Goal: Task Accomplishment & Management: Manage account settings

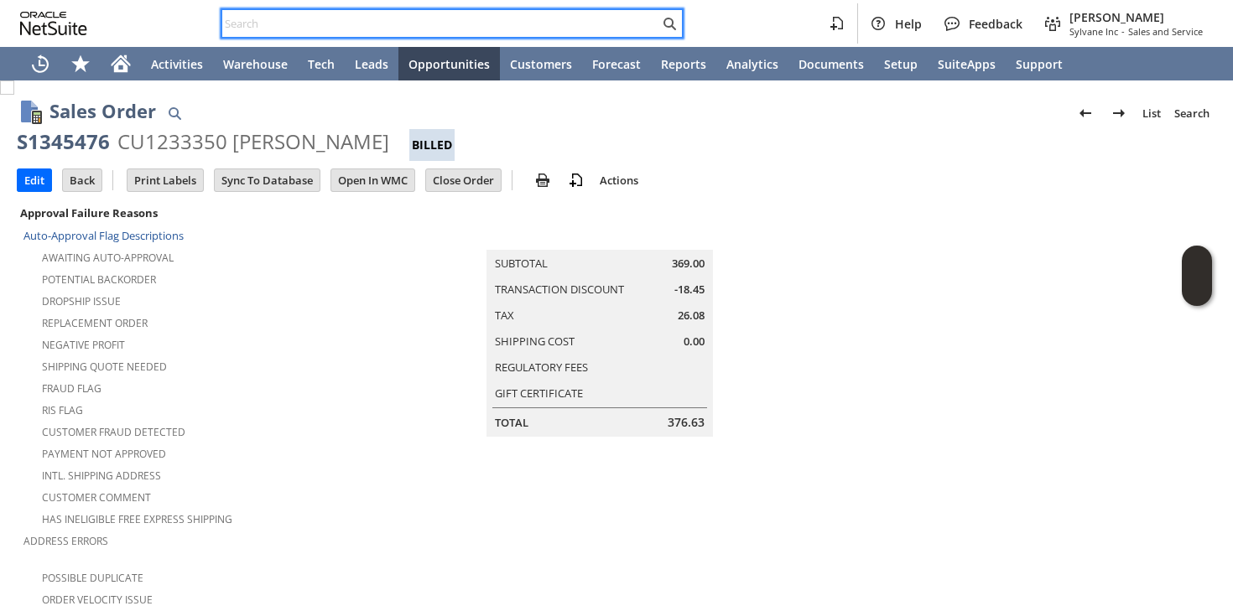
scroll to position [0, 238]
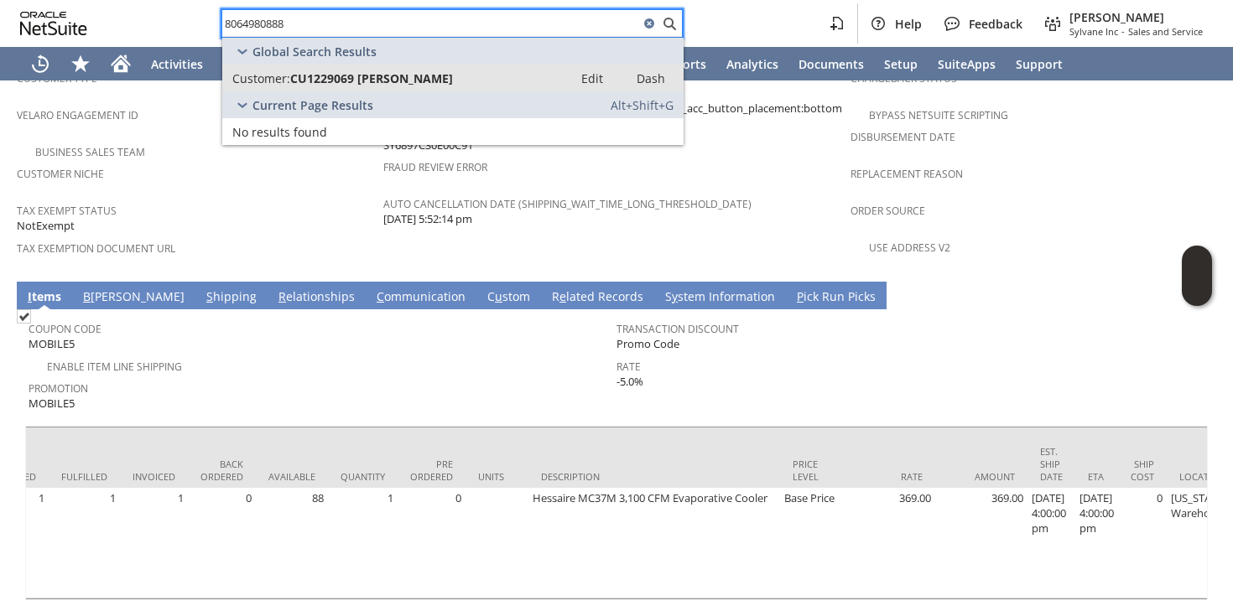
type input "8064980888"
click at [346, 76] on span "CU1229069 Dean Ruzic" at bounding box center [371, 78] width 163 height 16
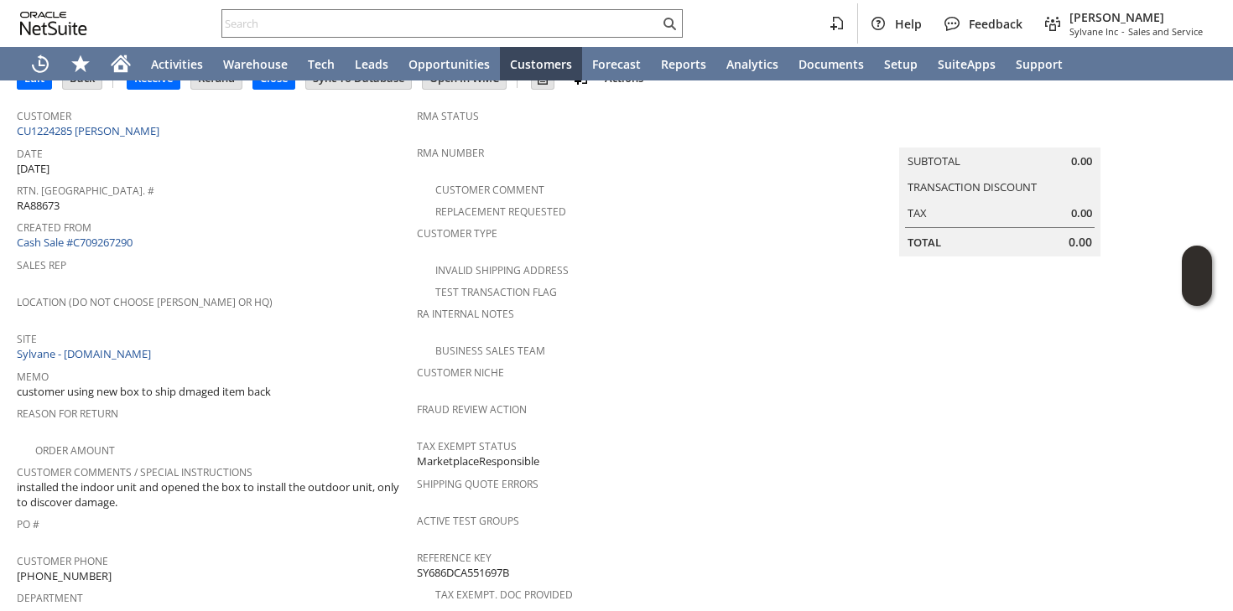
scroll to position [99, 0]
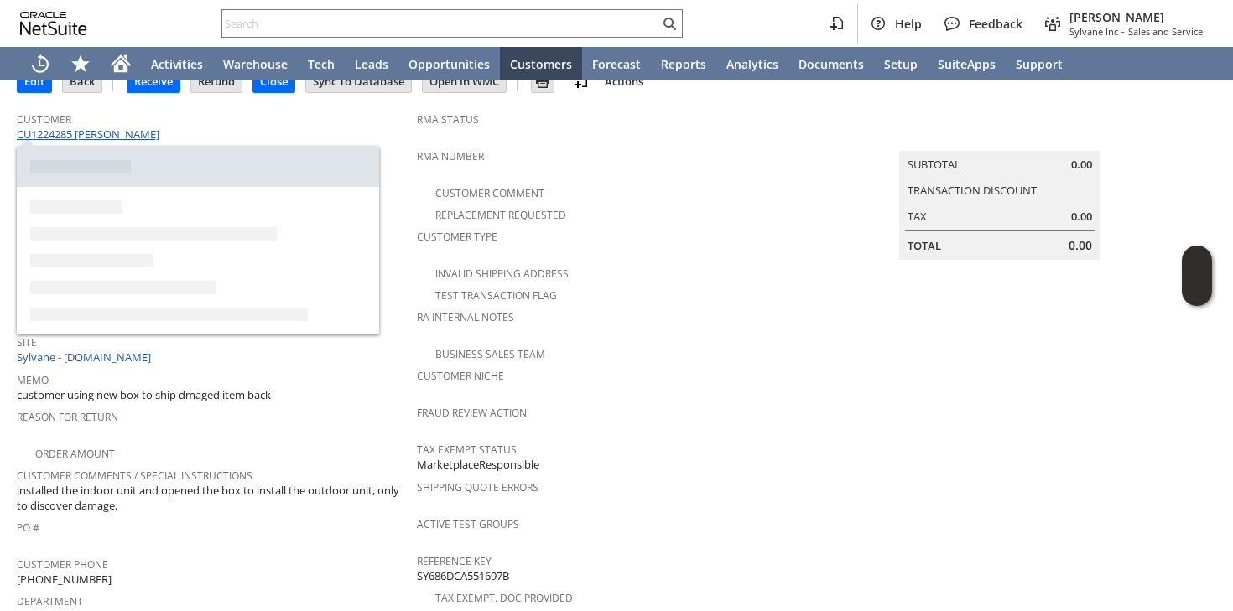
click at [135, 137] on link "CU1224285 [PERSON_NAME]" at bounding box center [90, 134] width 147 height 15
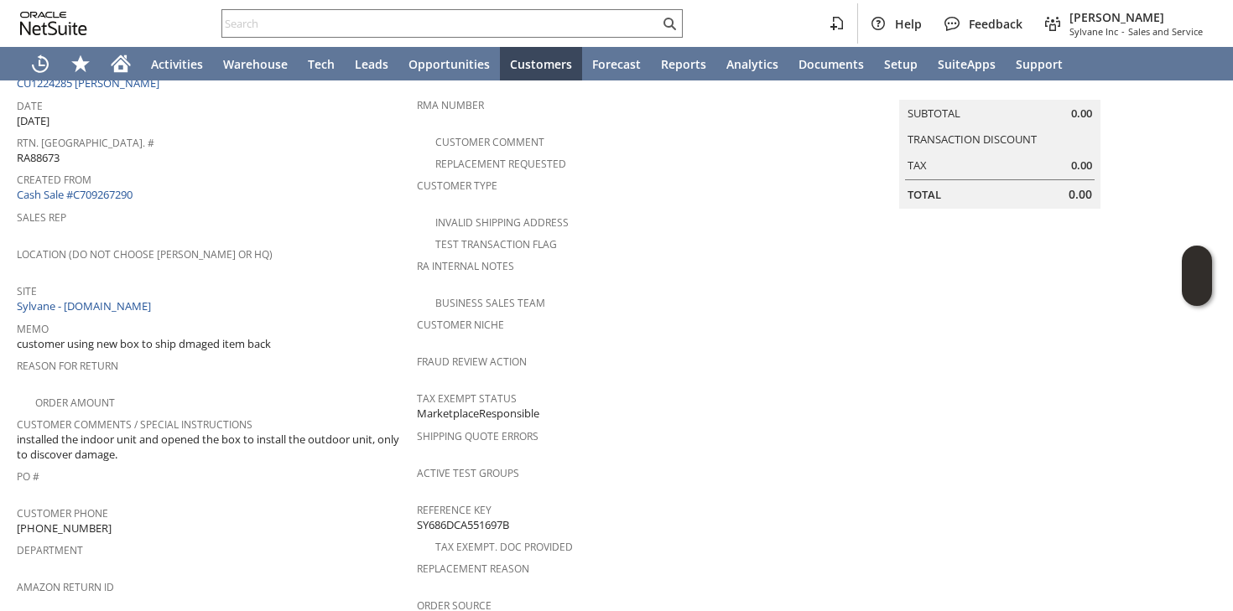
scroll to position [314, 0]
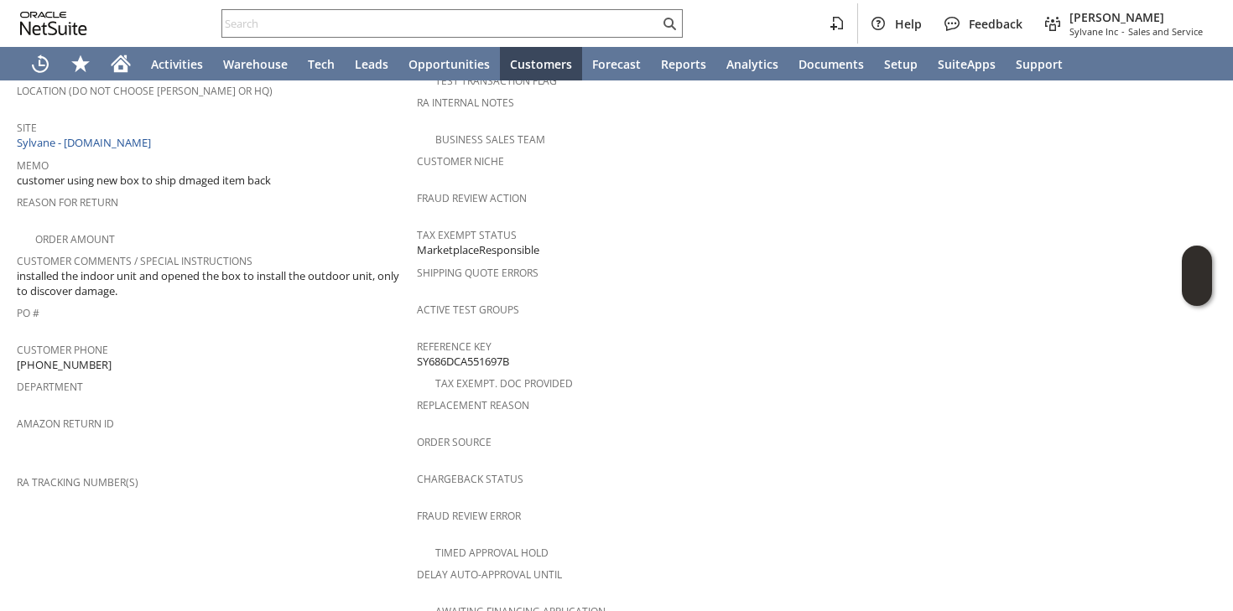
click at [74, 357] on span "1 (201) 450-6158" at bounding box center [64, 365] width 95 height 16
click at [74, 357] on span "[PHONE_NUMBER]" at bounding box center [64, 365] width 95 height 16
copy tbody "[PHONE_NUMBER]"
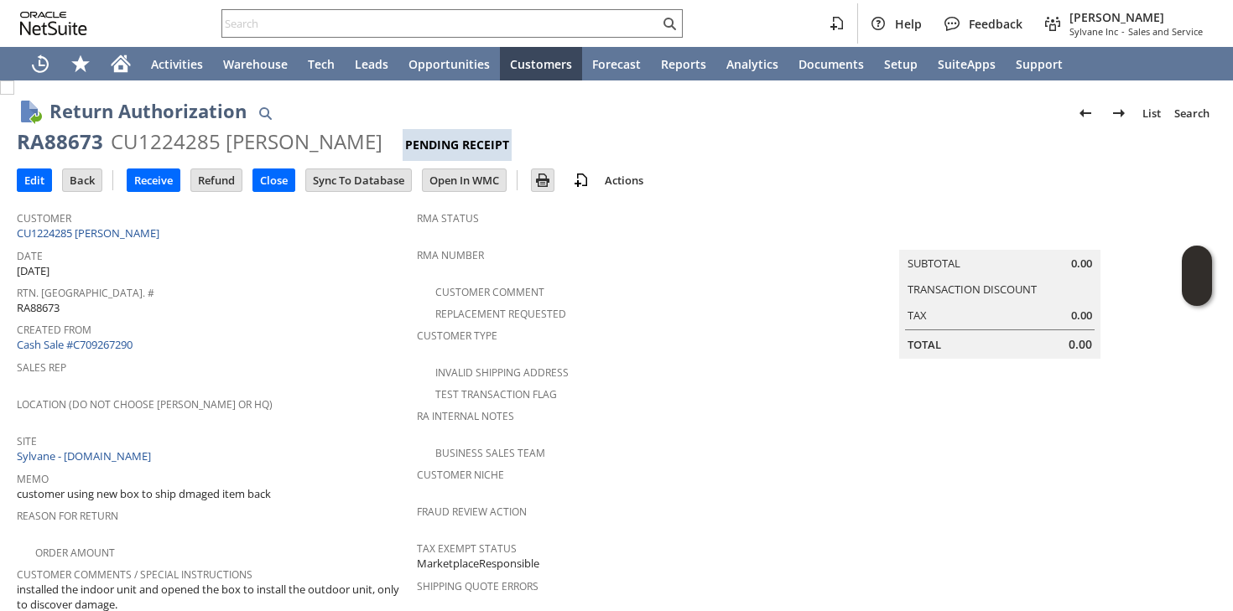
click at [75, 133] on div "RA88673" at bounding box center [60, 141] width 86 height 27
copy div "RA88673"
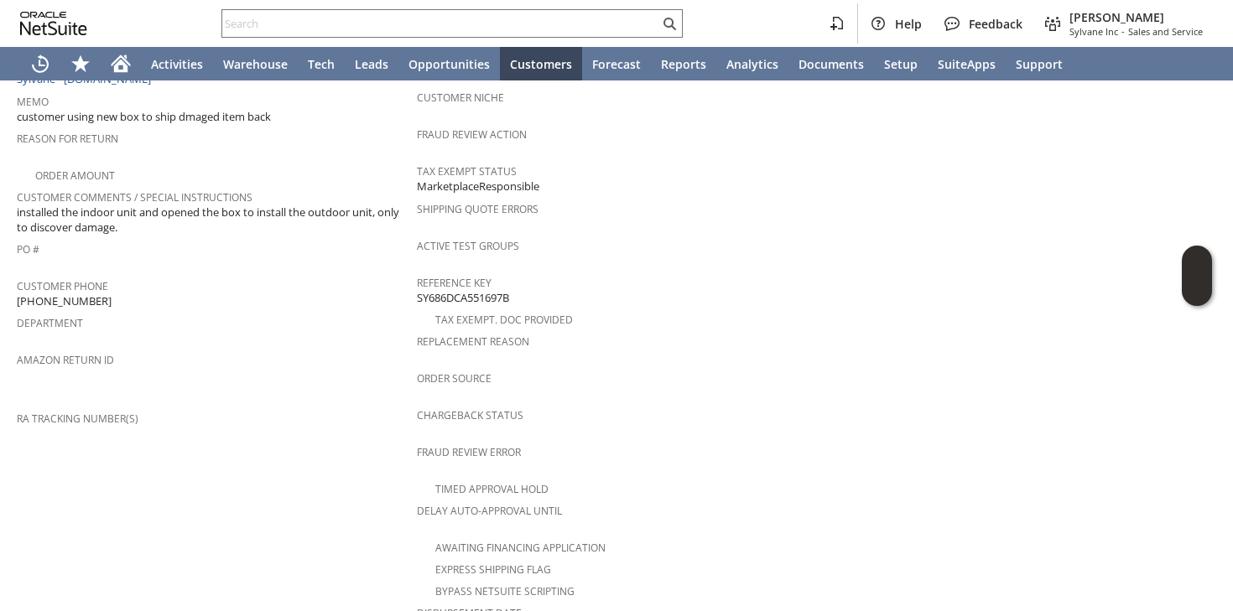
scroll to position [751, 0]
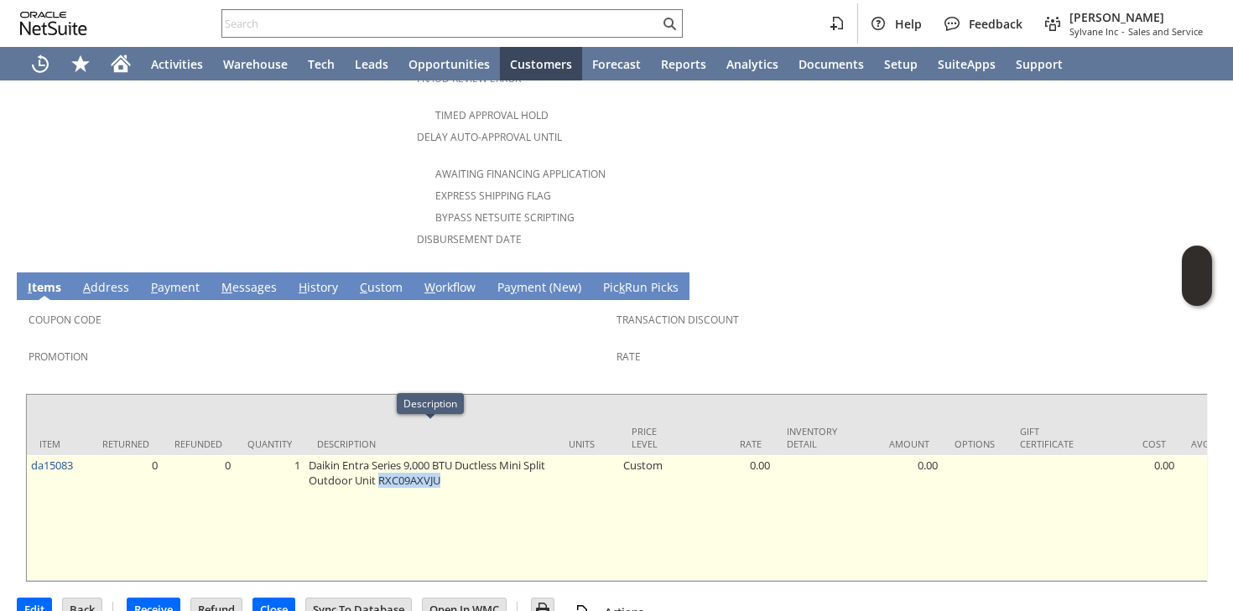
drag, startPoint x: 403, startPoint y: 449, endPoint x: 476, endPoint y: 450, distance: 73.8
click at [476, 455] on td "Daikin Entra Series 9,000 BTU Ductless Mini Split Outdoor Unit RXC09AXVJU" at bounding box center [430, 518] width 252 height 126
copy td "RXC09AXVJU"
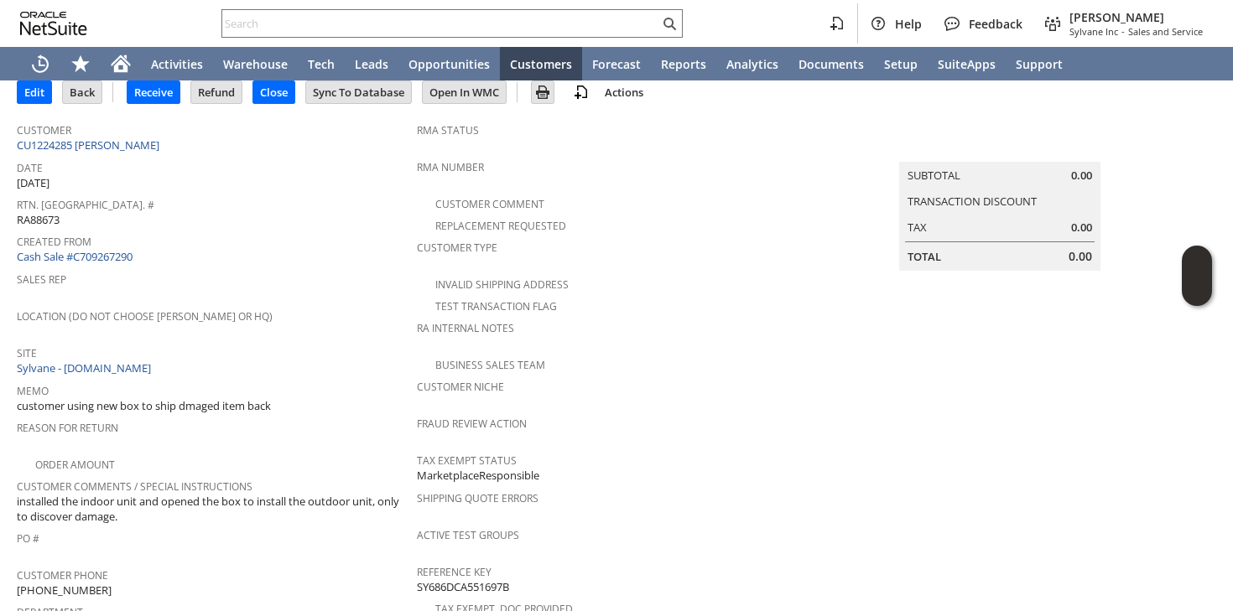
scroll to position [0, 0]
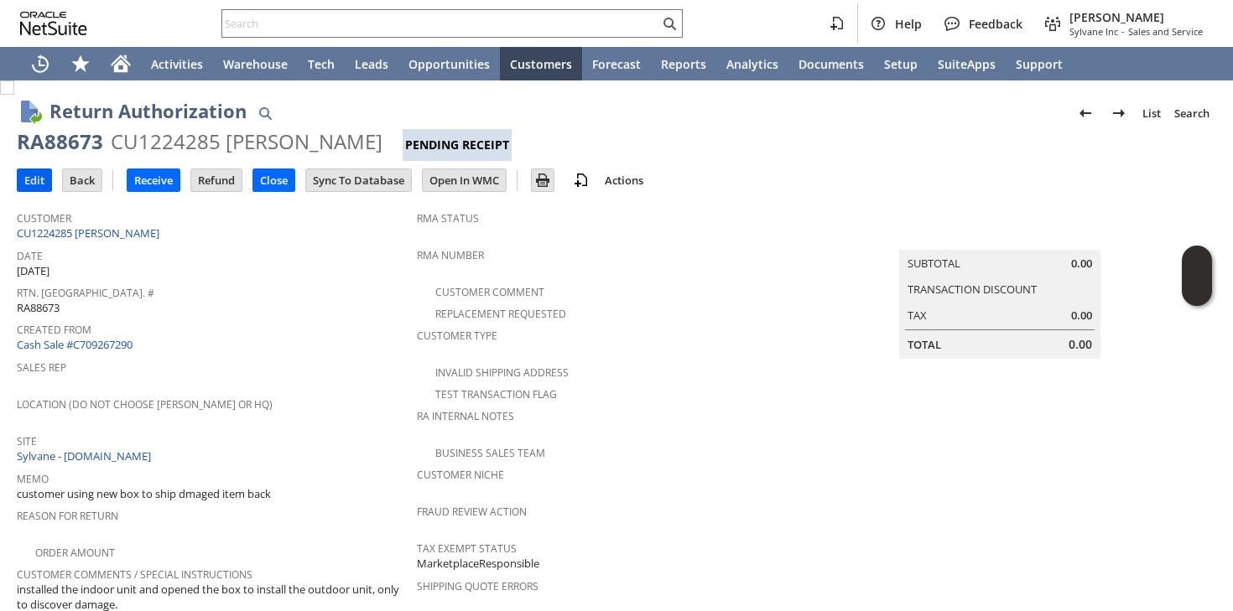
click at [29, 180] on input "Edit" at bounding box center [35, 180] width 34 height 22
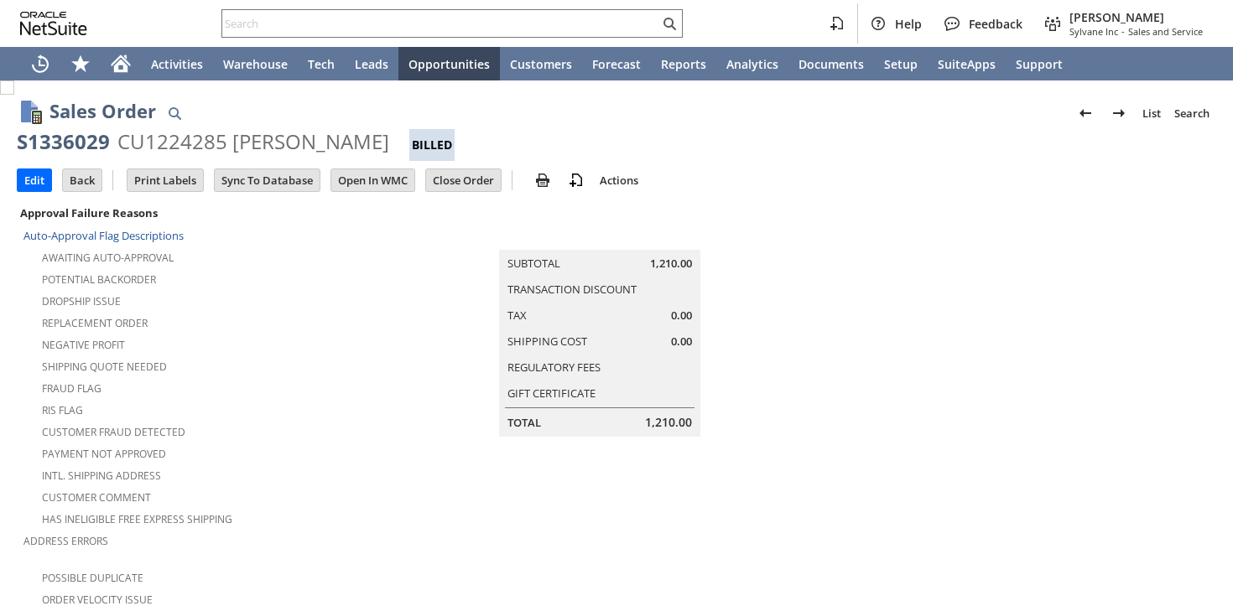
scroll to position [1251, 0]
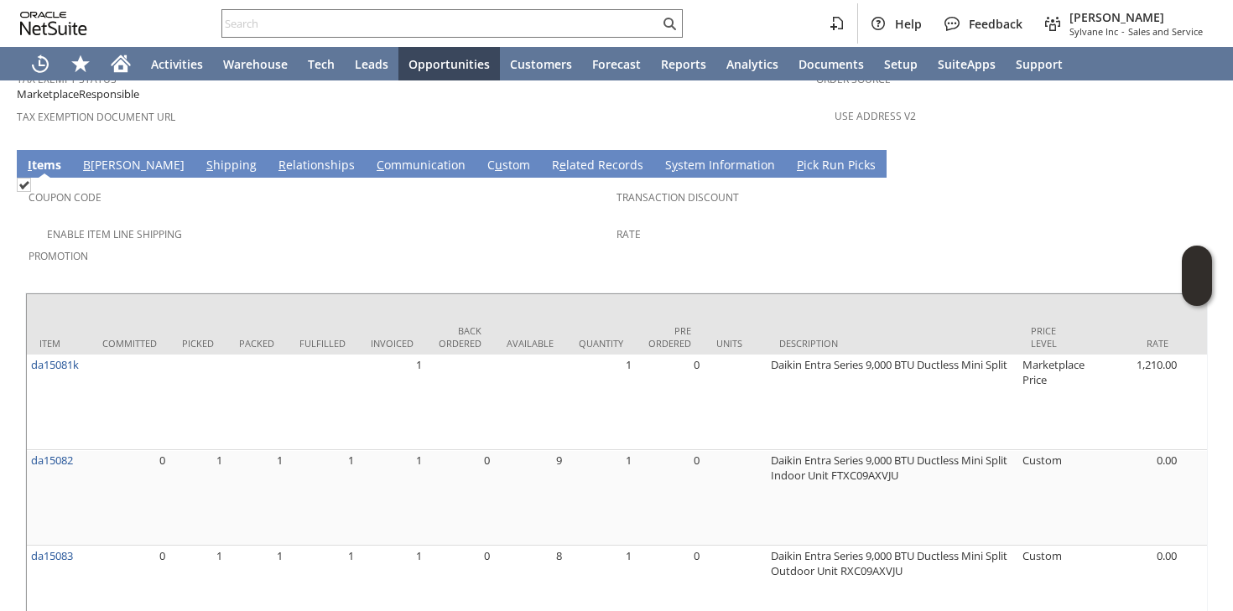
click at [202, 157] on link "S hipping" at bounding box center [231, 166] width 59 height 18
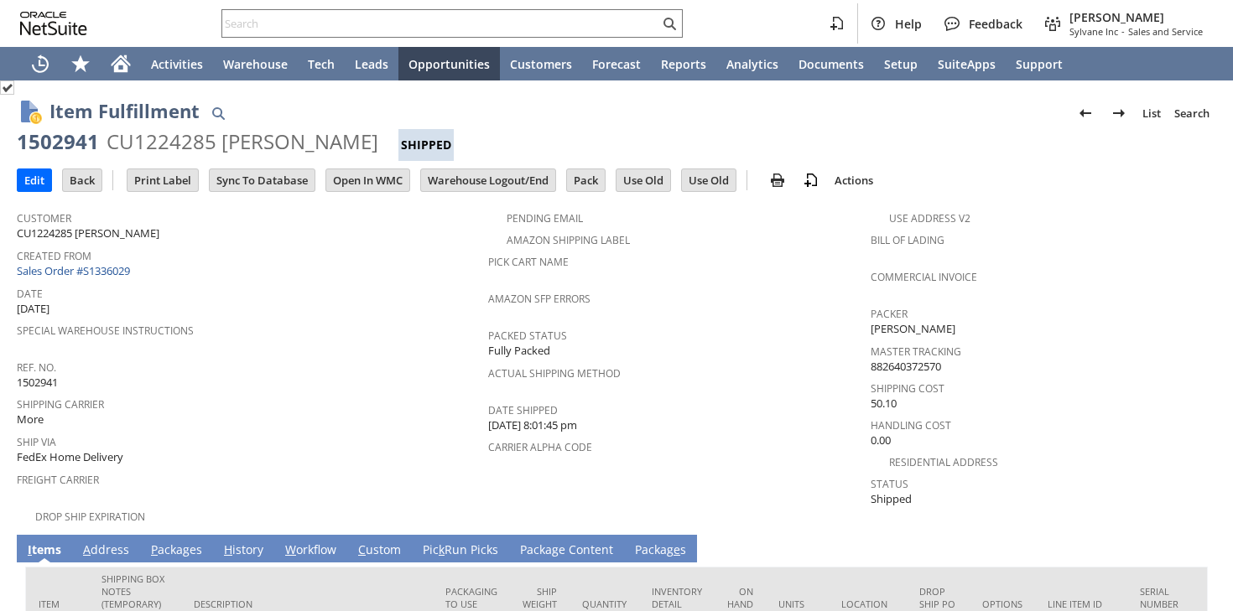
scroll to position [242, 0]
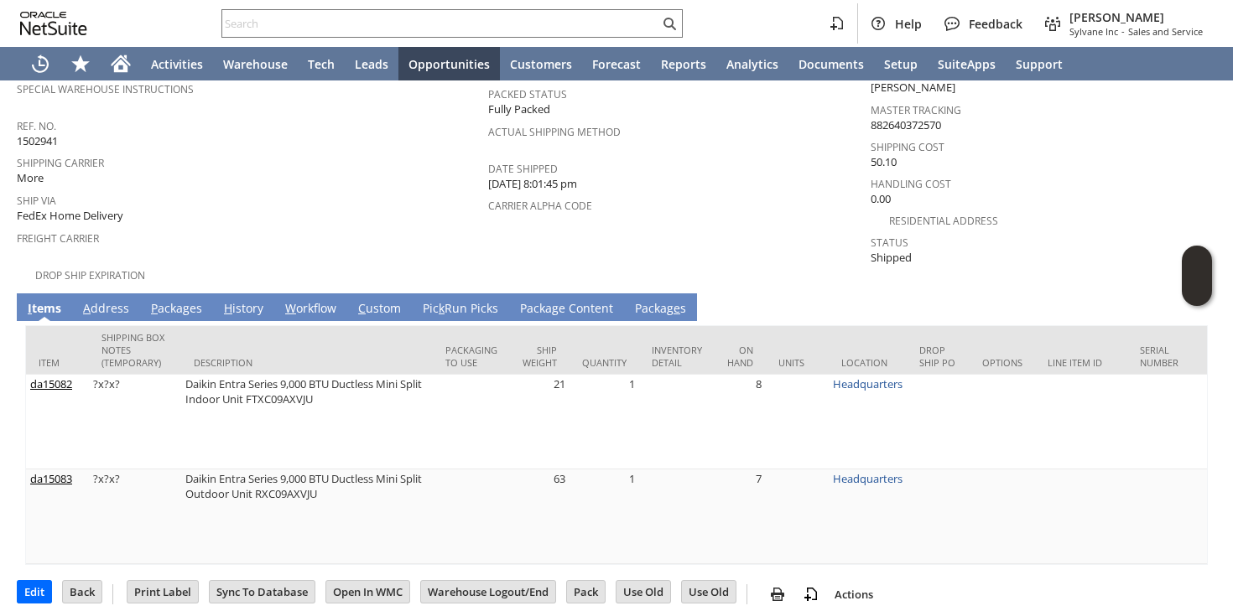
click at [165, 300] on link "P ackages" at bounding box center [177, 309] width 60 height 18
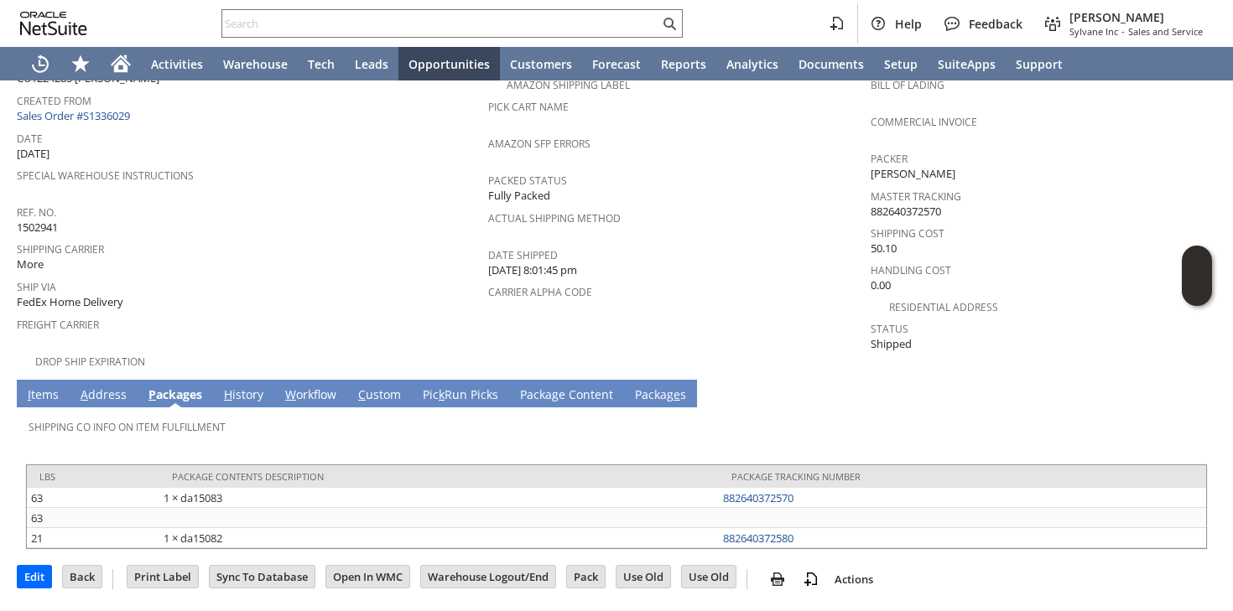
scroll to position [138, 0]
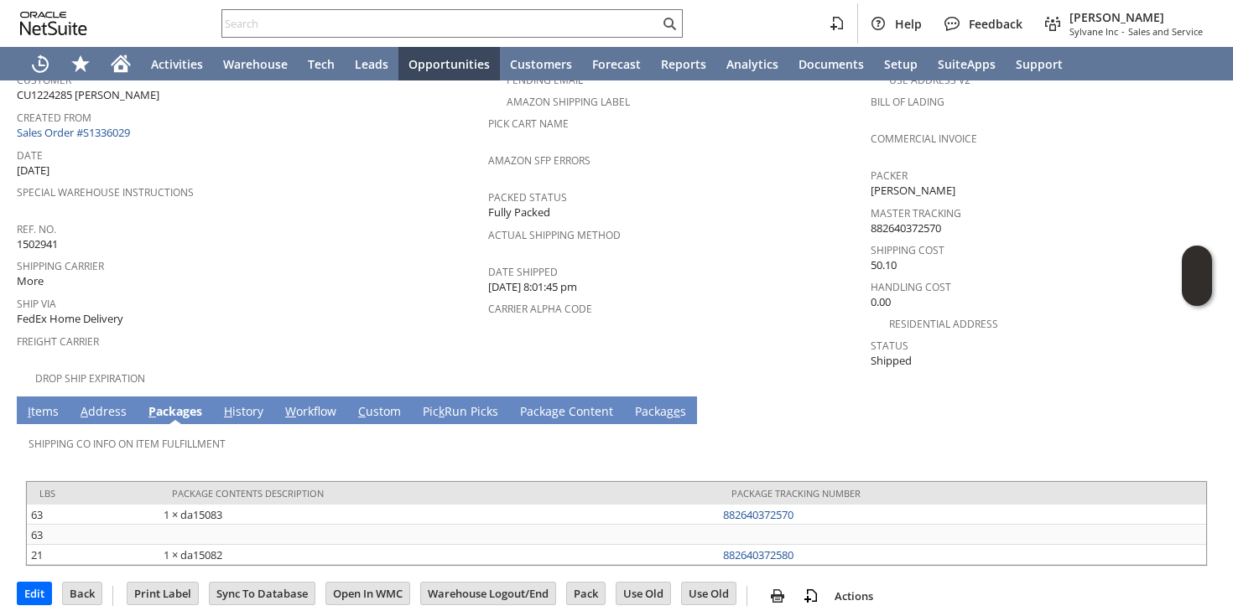
click at [100, 403] on link "A ddress" at bounding box center [103, 412] width 55 height 18
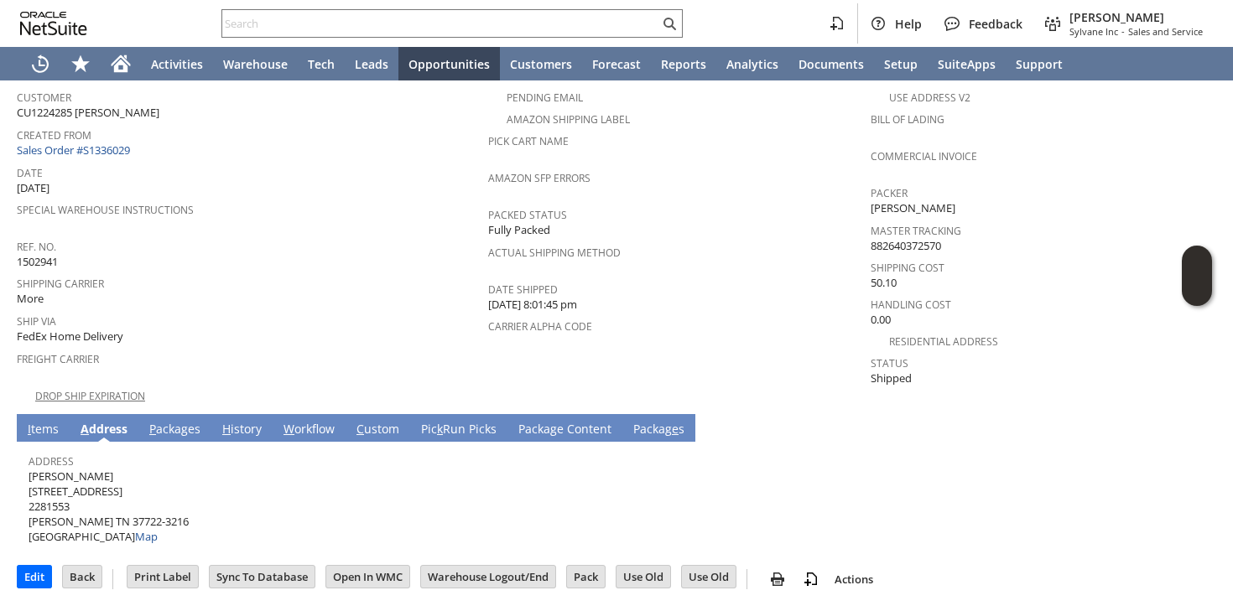
scroll to position [104, 0]
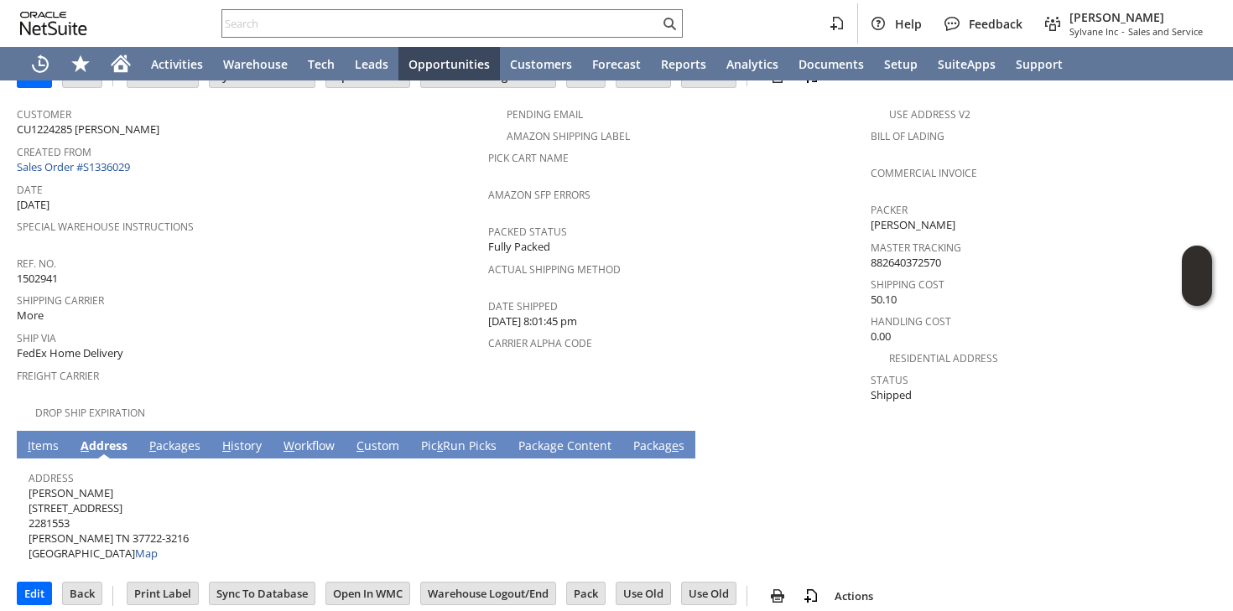
click at [70, 486] on span "Jerry McCarty 3040 ARCH WAY 2281553 COSBY TN 37722-3216 United States Map" at bounding box center [109, 524] width 160 height 76
copy span "[PERSON_NAME]"
click at [103, 491] on span "Jerry McCarty 3040 ARCH WAY 2281553 COSBY TN 37722-3216 United States Map" at bounding box center [109, 524] width 160 height 76
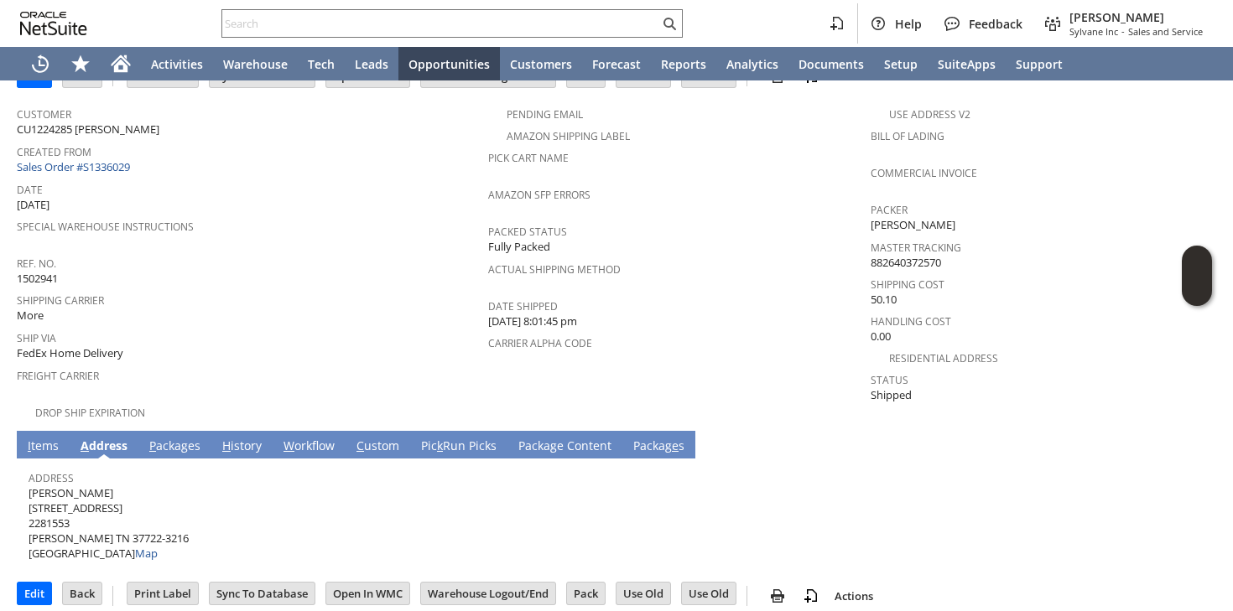
click at [103, 491] on span "Jerry McCarty 3040 ARCH WAY 2281553 COSBY TN 37722-3216 United States Map" at bounding box center [109, 524] width 160 height 76
copy span "[STREET_ADDRESS]"
drag, startPoint x: 83, startPoint y: 522, endPoint x: 153, endPoint y: 510, distance: 71.4
click at [153, 512] on div "Address Jerry McCarty 3040 ARCH WAY 2281553 COSBY TN 37722-3216 United States M…" at bounding box center [612, 514] width 1167 height 96
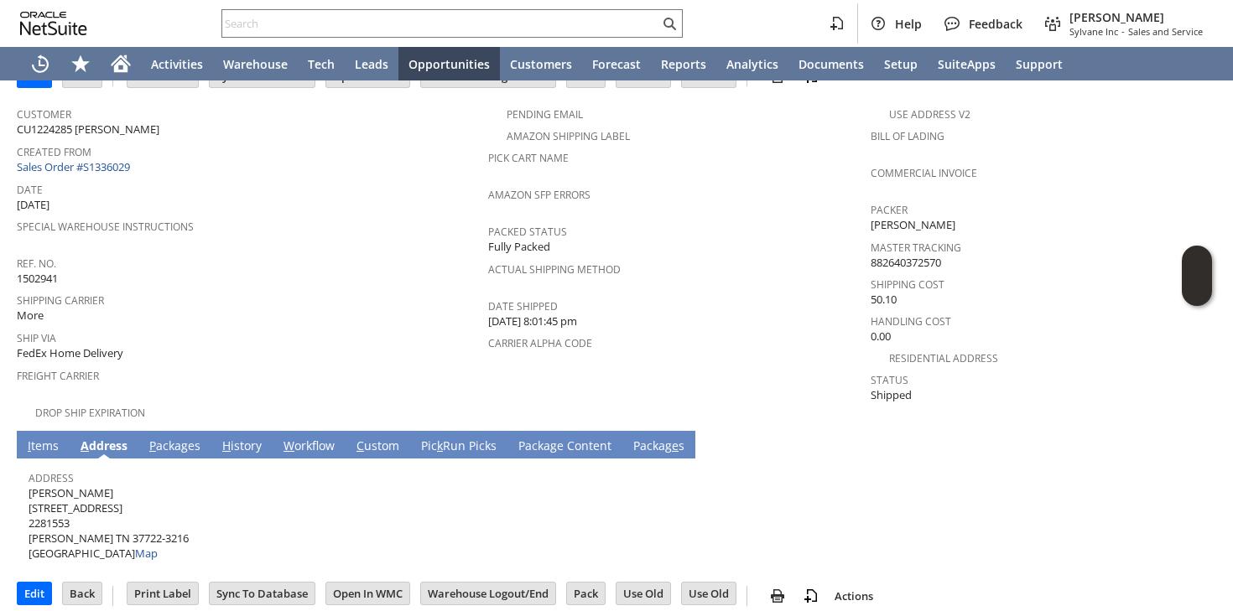
click at [153, 510] on div "Address Jerry McCarty 3040 ARCH WAY 2281553 COSBY TN 37722-3216 United States M…" at bounding box center [612, 514] width 1167 height 96
drag, startPoint x: 148, startPoint y: 520, endPoint x: 104, endPoint y: 520, distance: 43.6
click at [102, 521] on div "Address Jerry McCarty 3040 ARCH WAY 2281553 COSBY TN 37722-3216 United States M…" at bounding box center [612, 514] width 1167 height 96
drag, startPoint x: 83, startPoint y: 525, endPoint x: 141, endPoint y: 522, distance: 57.9
click at [141, 522] on span "Jerry McCarty 3040 ARCH WAY 2281553 COSBY TN 37722-3216 United States Map" at bounding box center [109, 524] width 160 height 76
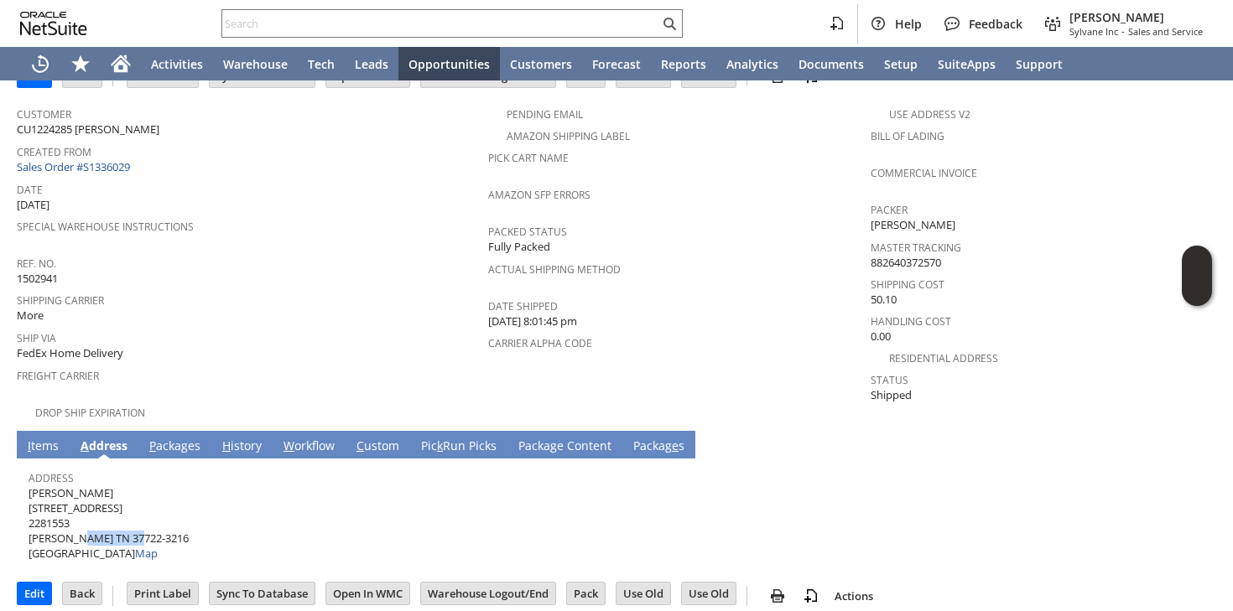
copy span "37722-3216"
click at [169, 438] on link "P ackages" at bounding box center [175, 447] width 60 height 18
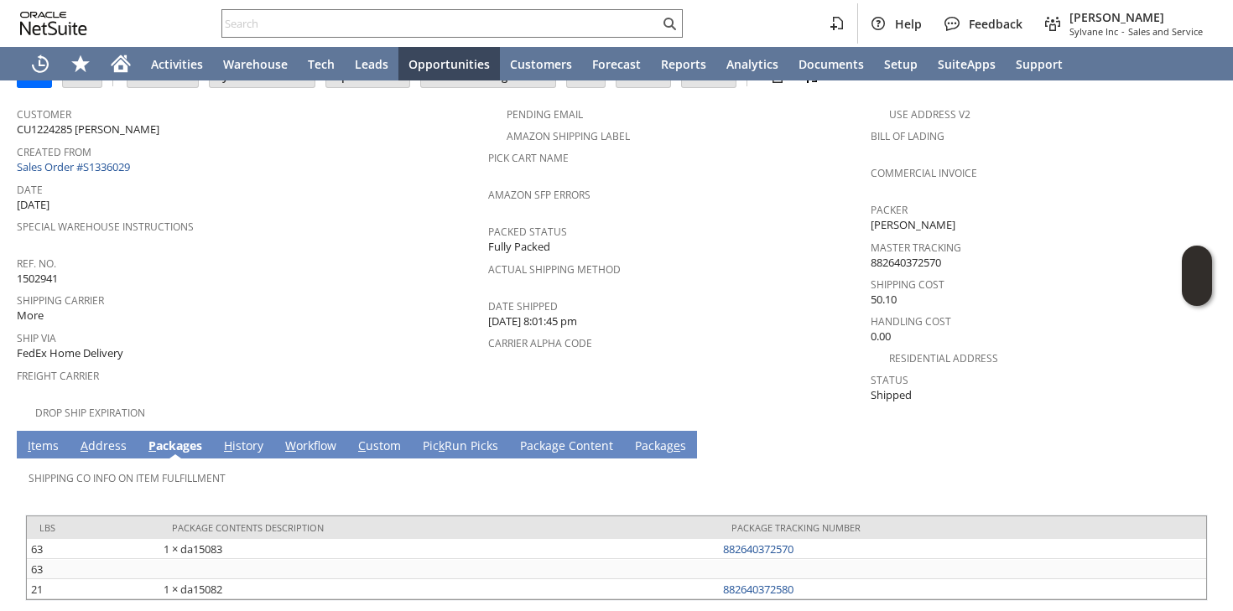
click at [324, 304] on div "Shipping Carrier More" at bounding box center [248, 306] width 463 height 36
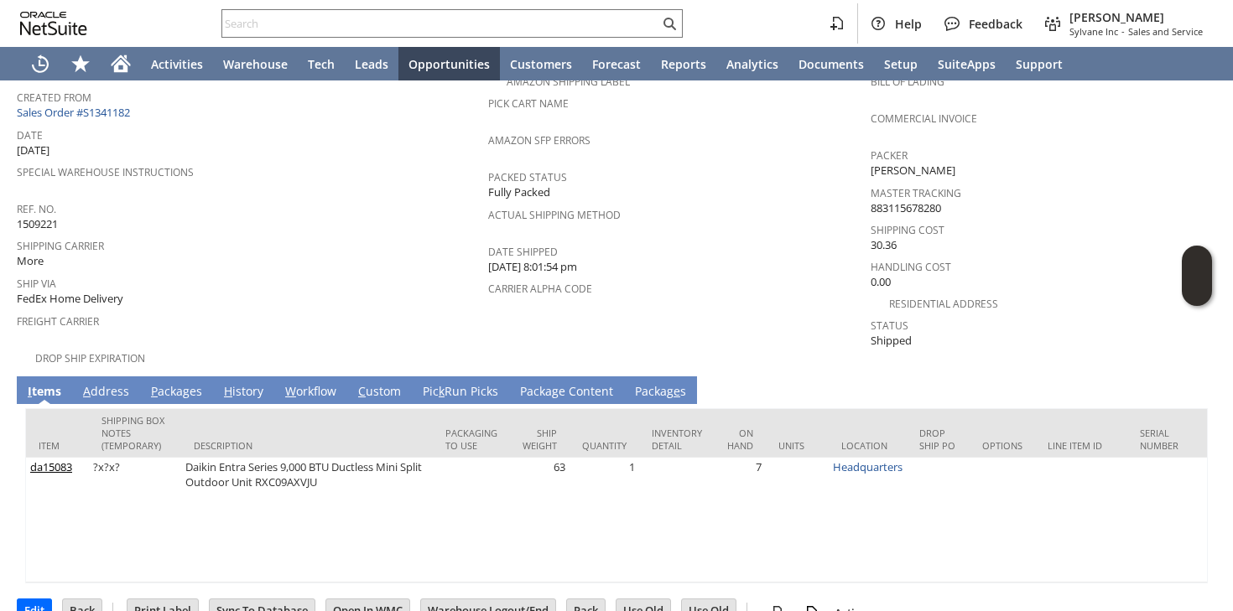
scroll to position [177, 0]
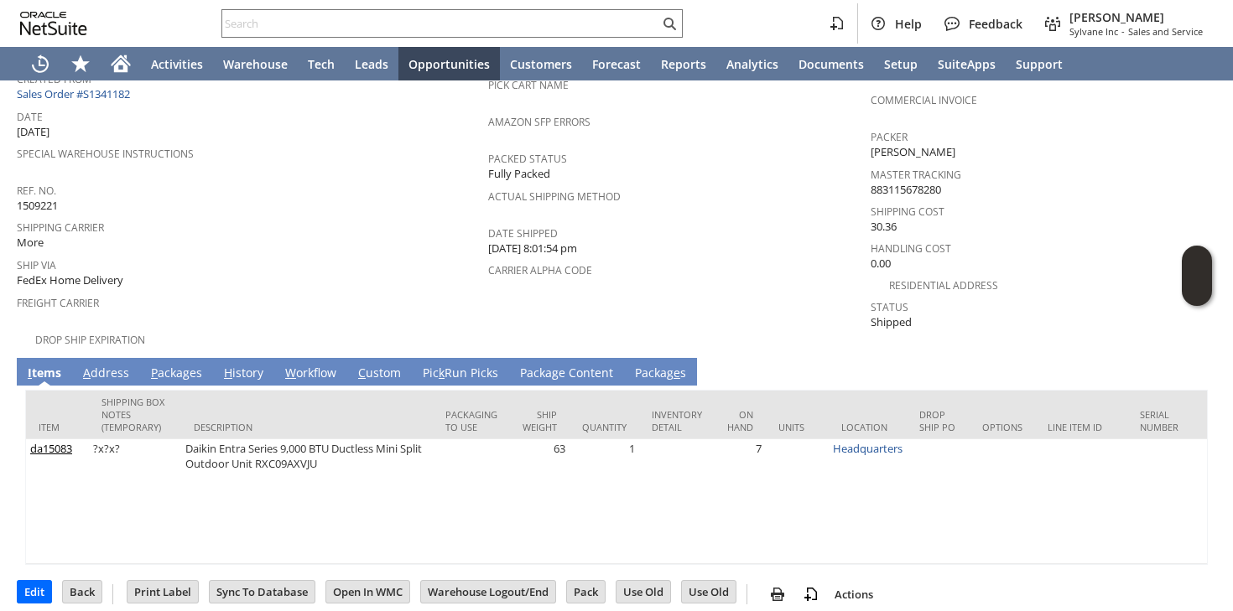
click at [181, 358] on td "P ackages" at bounding box center [176, 372] width 73 height 28
click at [181, 365] on link "P ackages" at bounding box center [177, 374] width 60 height 18
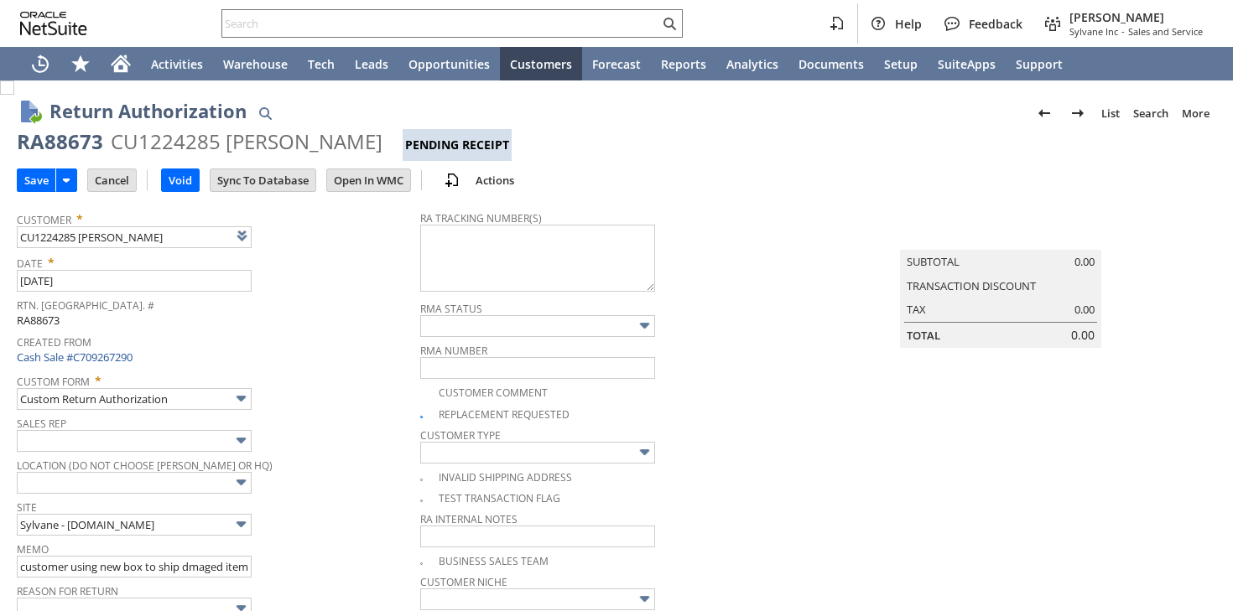
type input "Add"
type input "Copy Previous"
click at [493, 266] on textarea "997037500082455" at bounding box center [537, 258] width 235 height 67
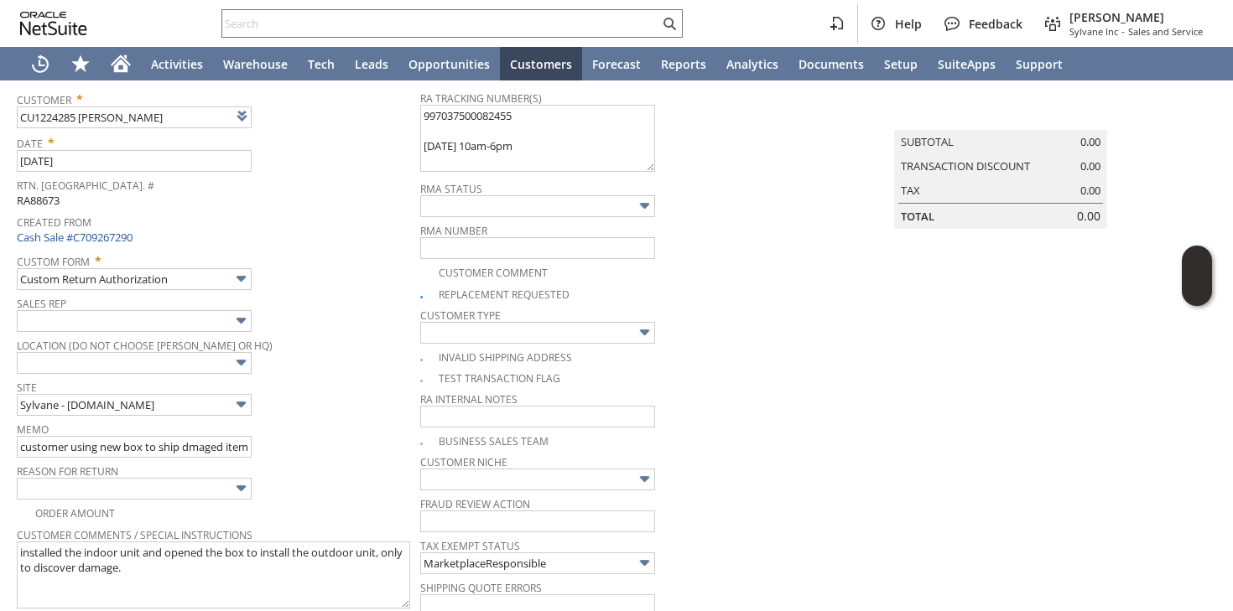
scroll to position [40, 0]
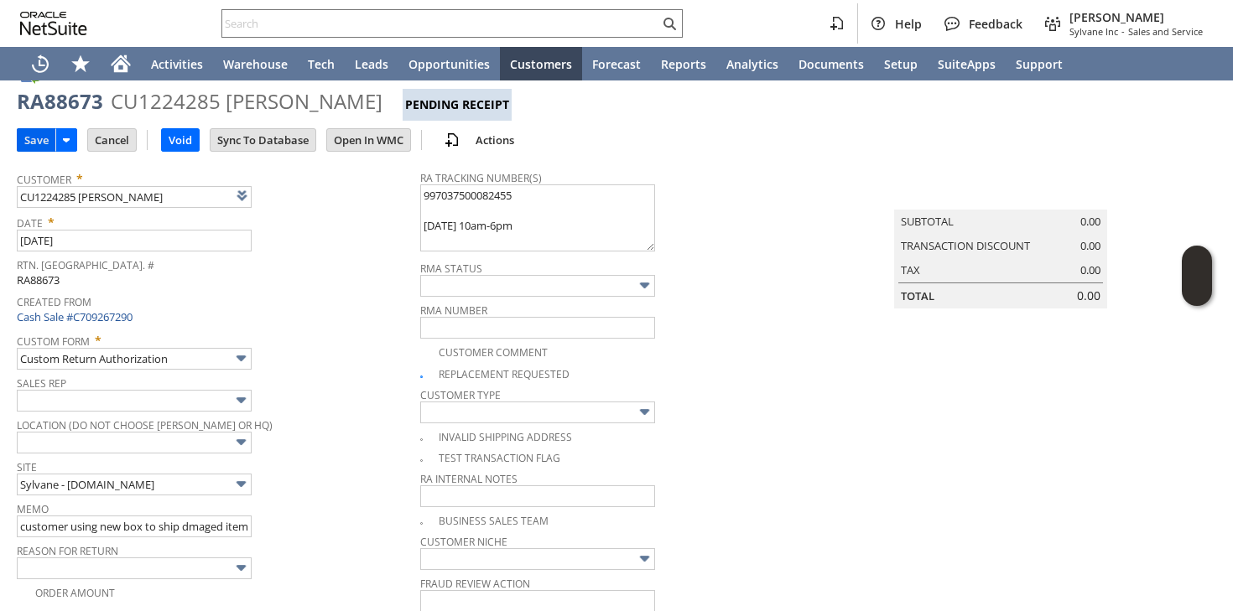
type textarea "997037500082455 08/15 10am-6pm"
click at [34, 146] on input "Save" at bounding box center [37, 140] width 38 height 22
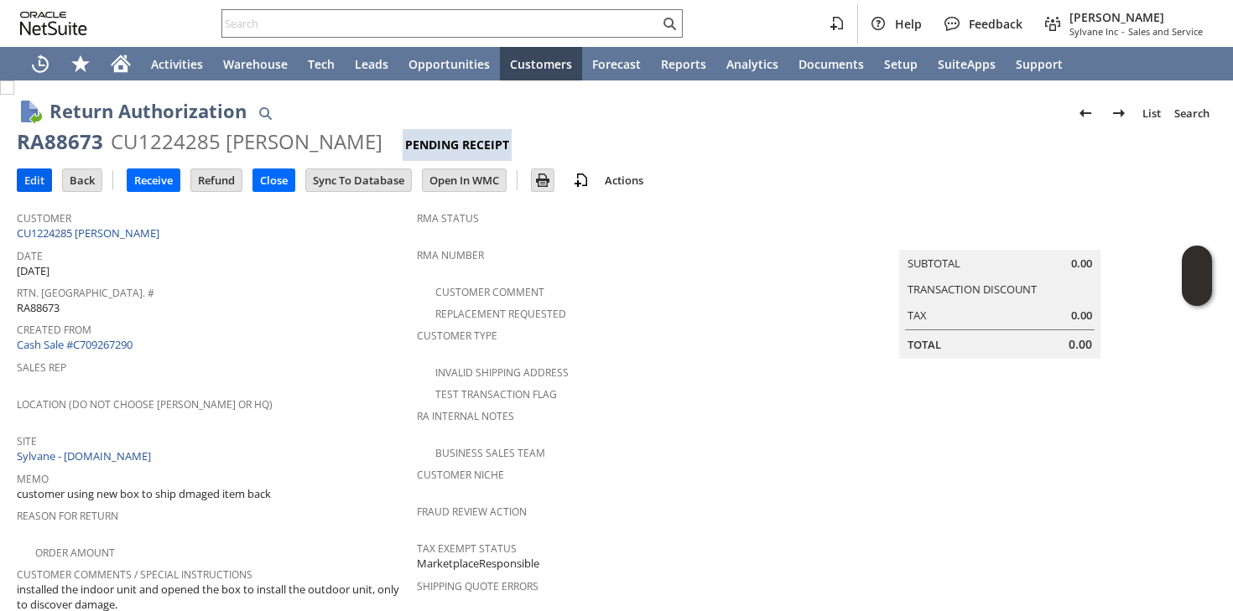
click at [39, 170] on input "Edit" at bounding box center [35, 180] width 34 height 22
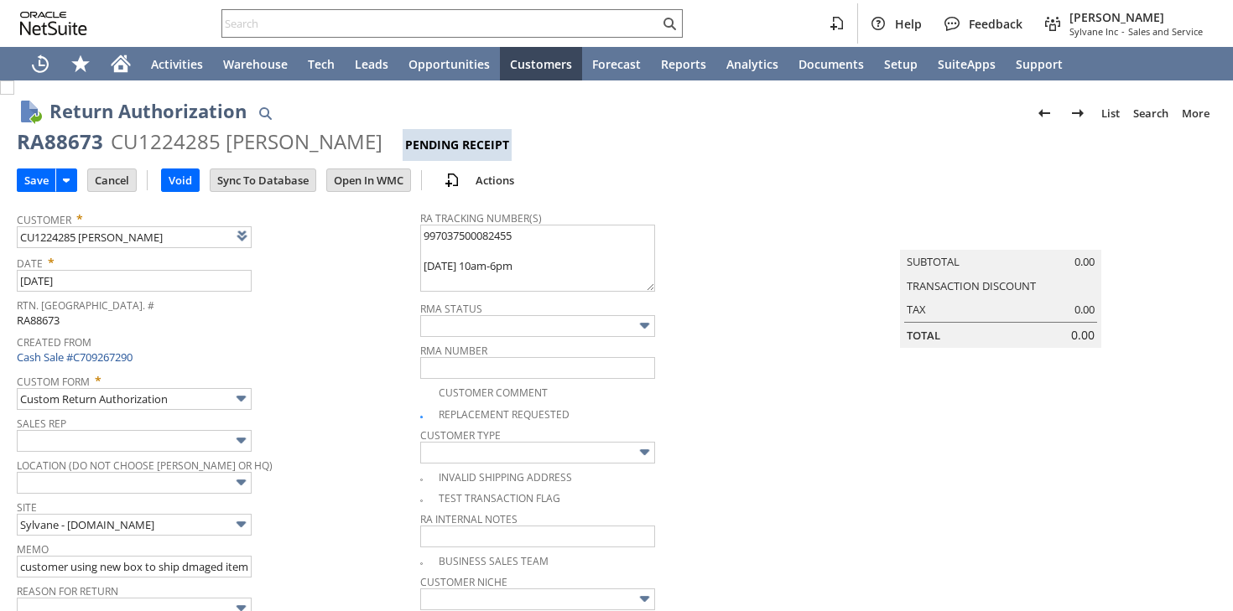
type input "Add"
type input "Copy Previous"
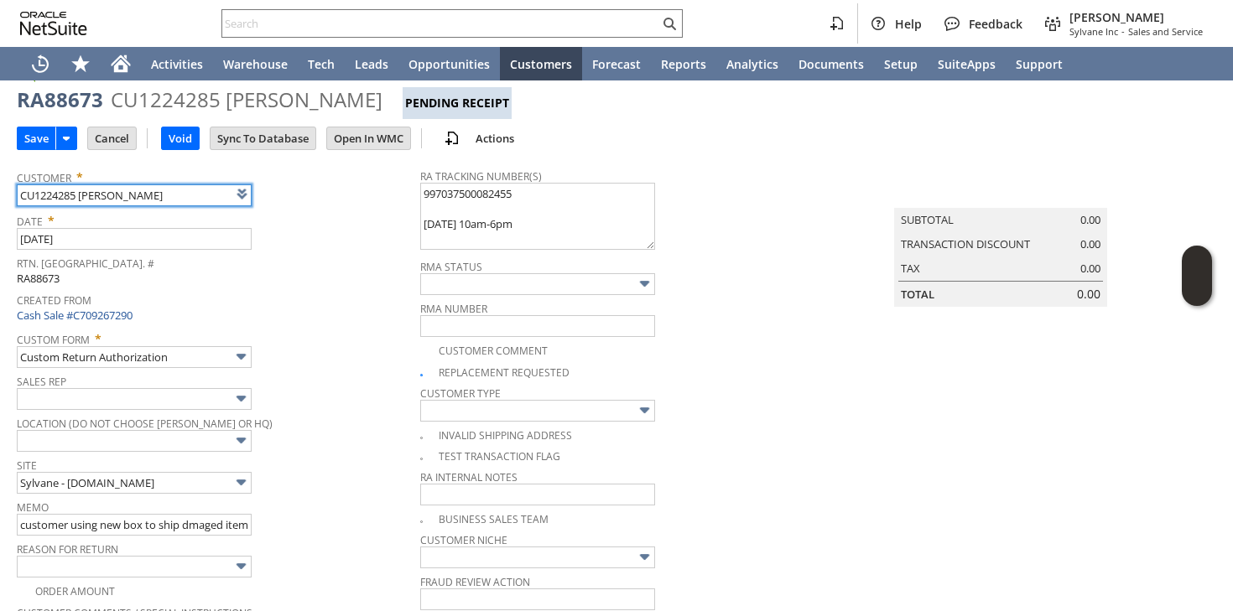
scroll to position [47, 0]
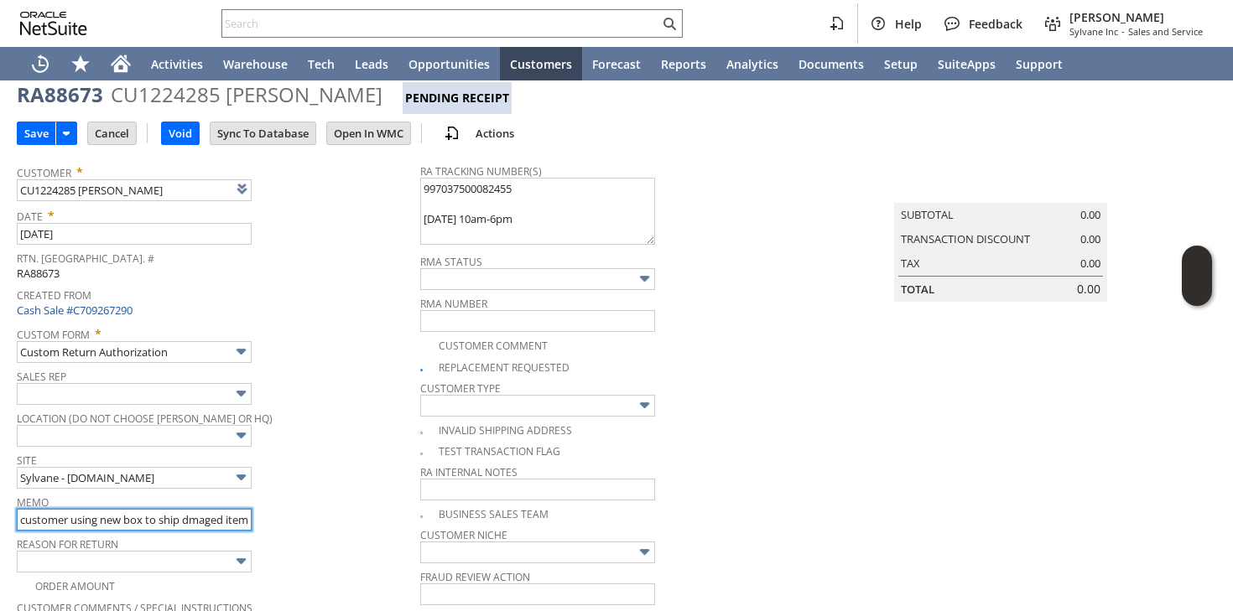
click at [201, 509] on input "customer using new box to ship dmaged item back" at bounding box center [134, 520] width 235 height 22
click at [249, 520] on input "customer using new box to ship dmaged item back" at bounding box center [134, 520] width 235 height 22
paste input "and put a note on the memo to call customer for the pick up (201) 450-6158"
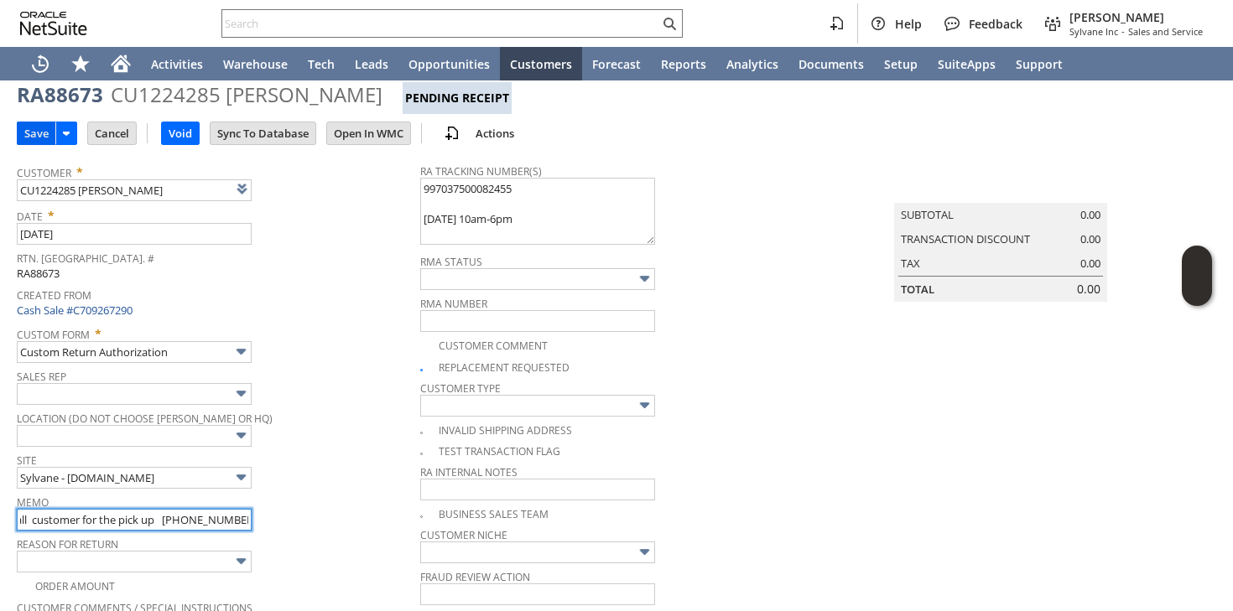
type input "customer using new box to ship dmaged item back | and put a note on the memo to…"
click at [30, 123] on input "Save" at bounding box center [37, 133] width 38 height 22
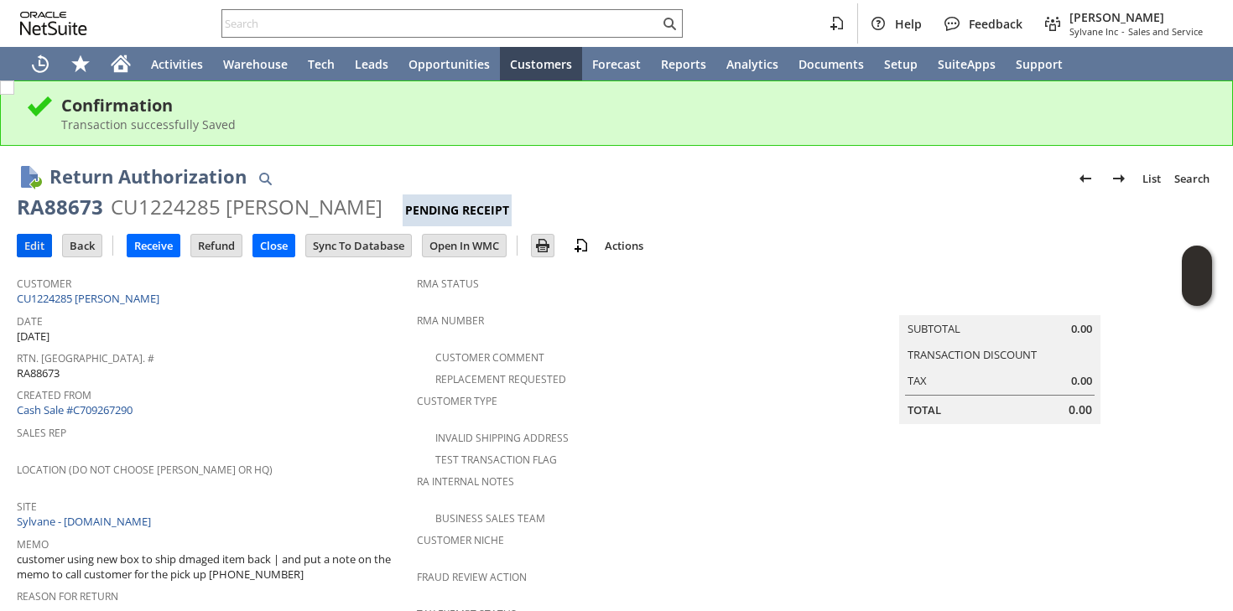
click at [39, 250] on input "Edit" at bounding box center [35, 246] width 34 height 22
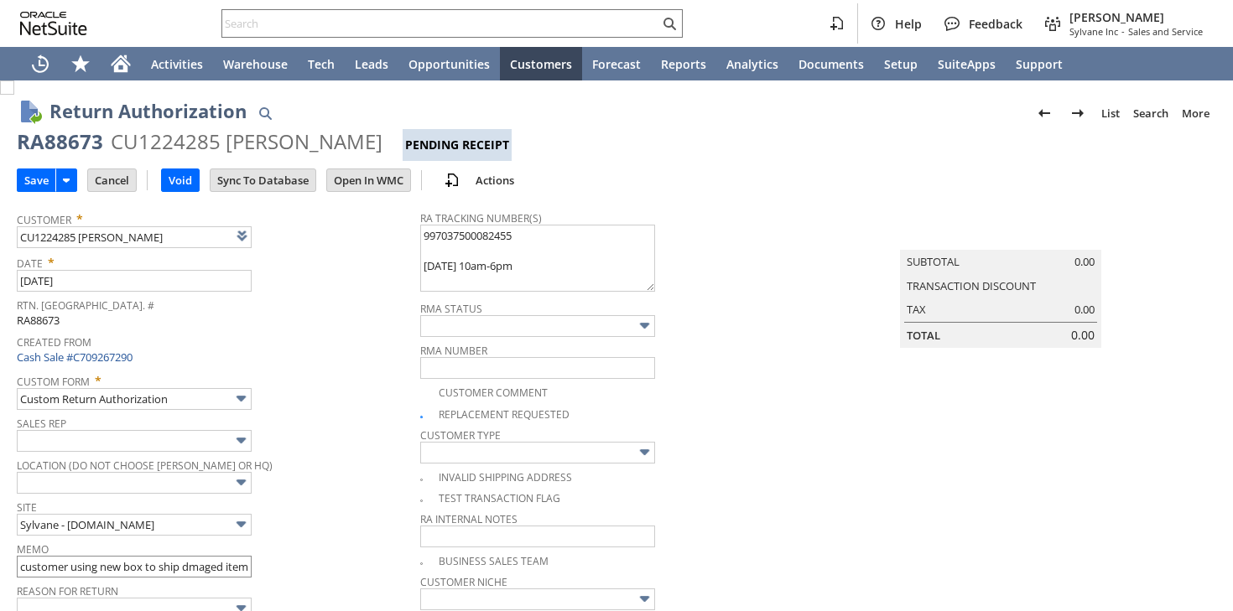
type input "Add"
type input "Copy Previous"
click at [204, 563] on input "customer using new box to ship dmaged item back | and put a note on the memo to…" at bounding box center [134, 567] width 235 height 22
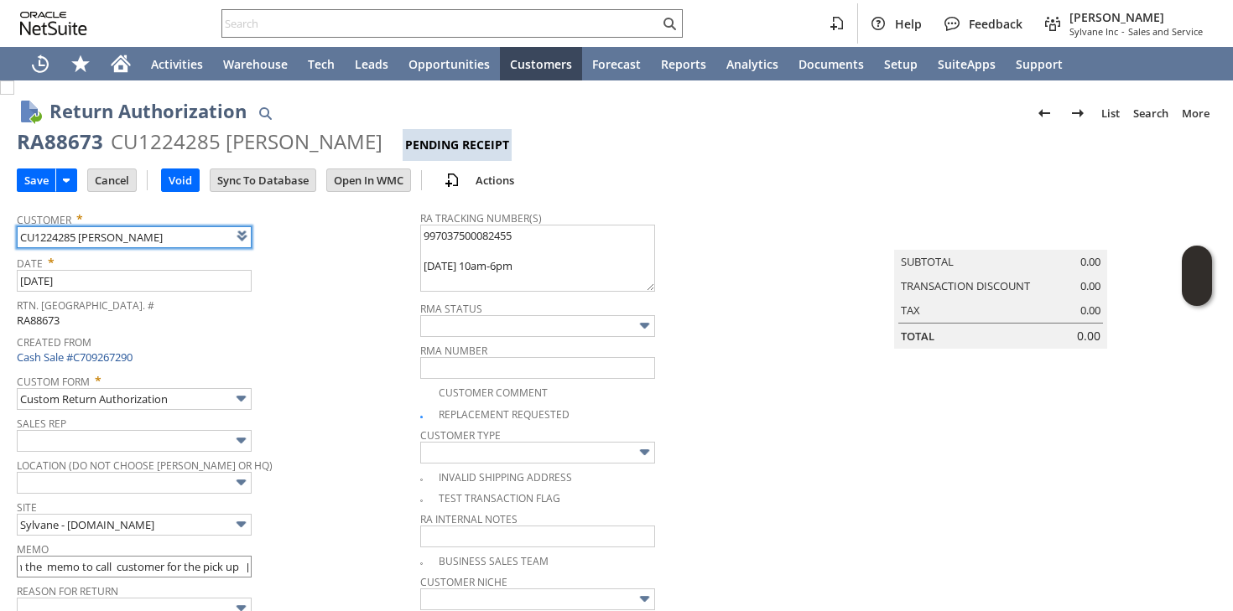
scroll to position [0, 437]
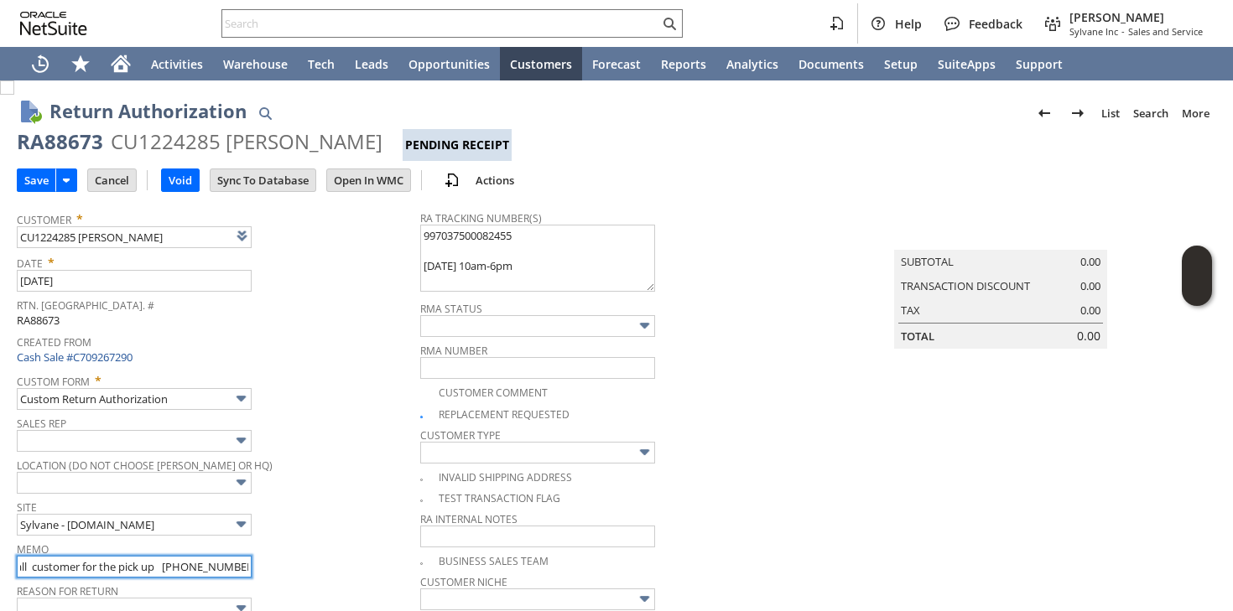
click at [81, 565] on input "customer using new box to ship dmaged item back | and put a note on the memo to…" at bounding box center [134, 567] width 235 height 22
drag, startPoint x: 81, startPoint y: 565, endPoint x: 120, endPoint y: 563, distance: 38.7
click at [121, 564] on input "customer using new box to ship dmaged item back | and put a note on the memo to…" at bounding box center [134, 567] width 235 height 22
type input "customer using new box to ship dmaged item back | call customer for the pick up…"
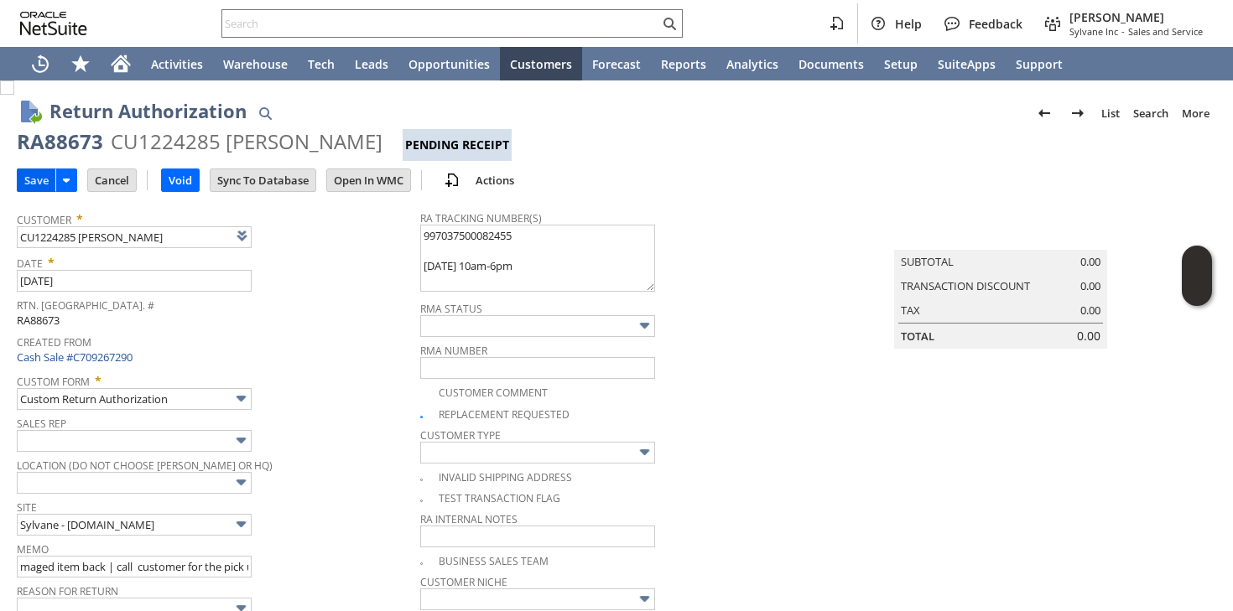
click at [36, 172] on input "Save" at bounding box center [37, 180] width 38 height 22
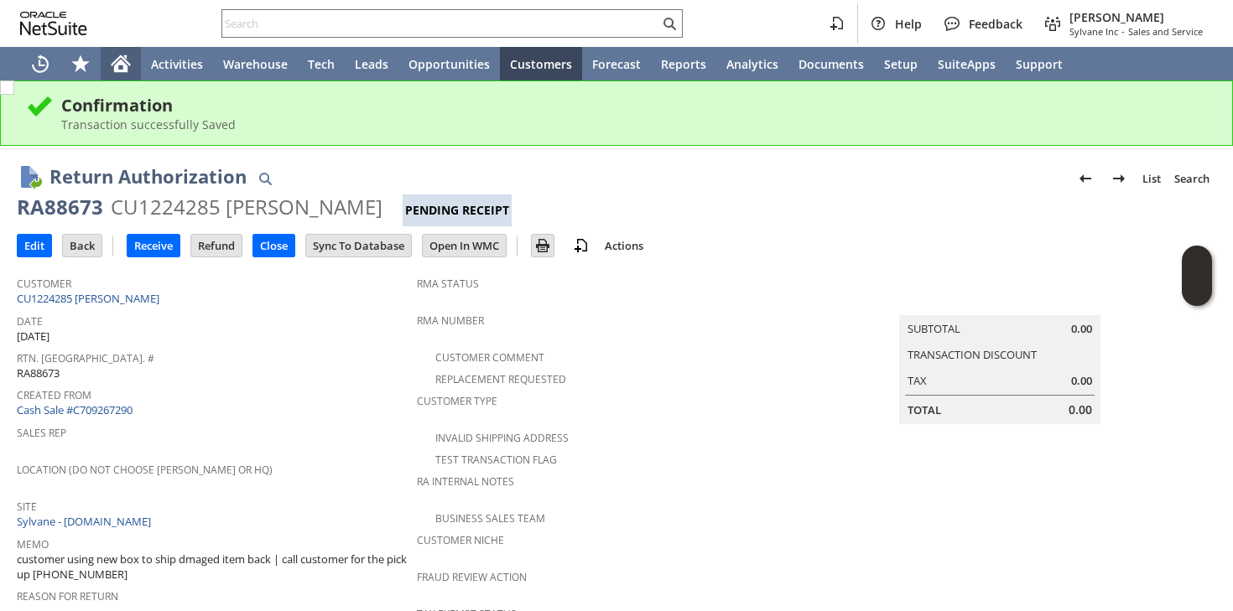
click at [130, 61] on icon "Home" at bounding box center [121, 64] width 20 height 20
